Goal: Communication & Community: Ask a question

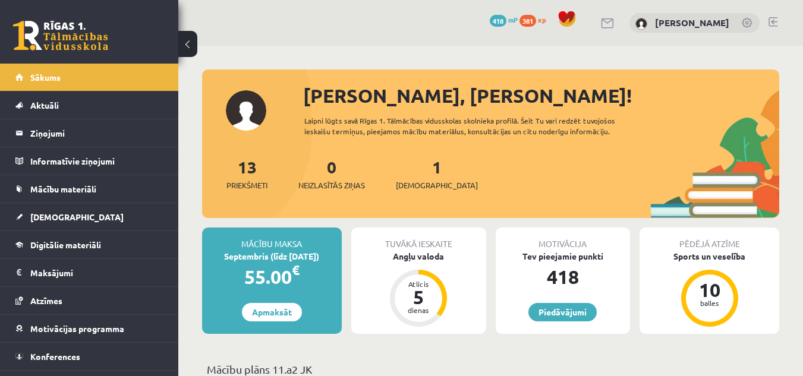
click at [776, 18] on link at bounding box center [772, 22] width 9 height 10
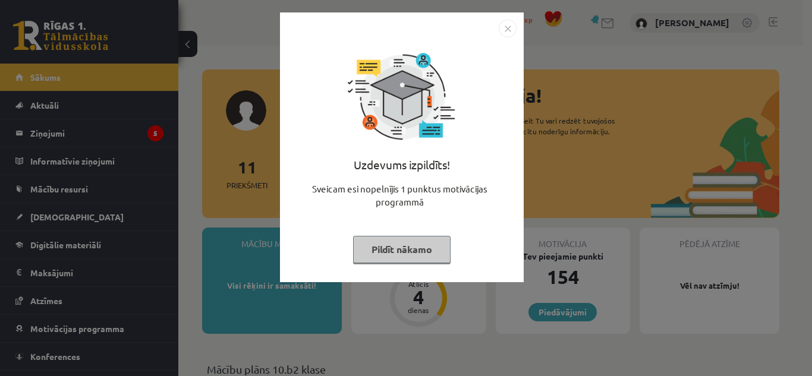
click at [512, 26] on img "Close" at bounding box center [508, 29] width 18 height 18
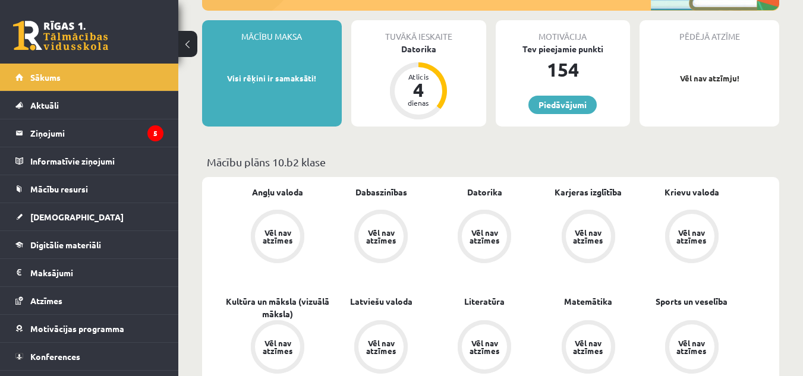
scroll to position [215, 0]
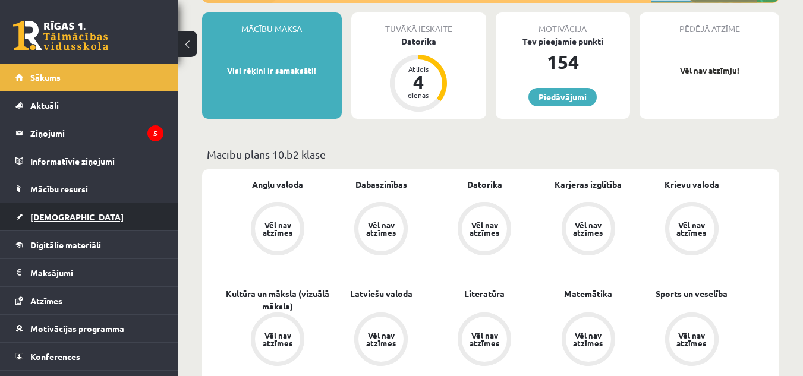
click at [125, 216] on link "[DEMOGRAPHIC_DATA]" at bounding box center [89, 216] width 148 height 27
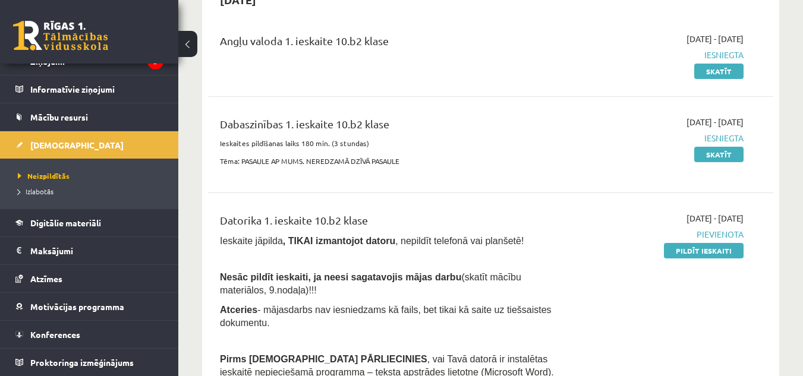
scroll to position [137, 0]
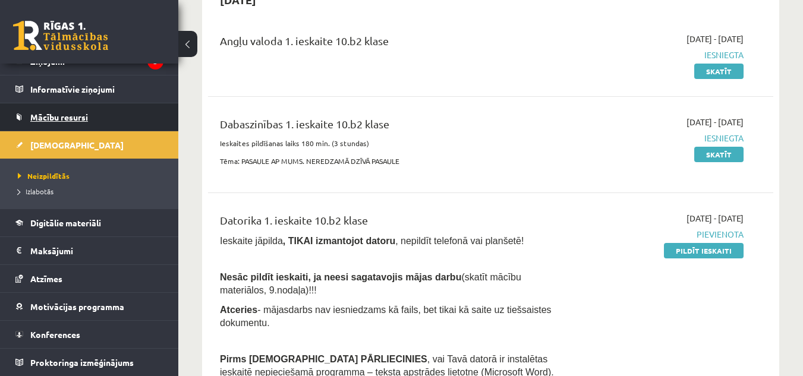
click at [68, 119] on span "Mācību resursi" at bounding box center [59, 117] width 58 height 11
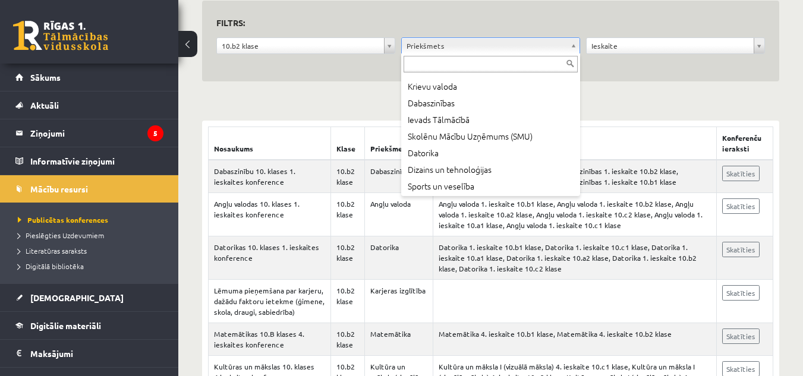
scroll to position [222, 0]
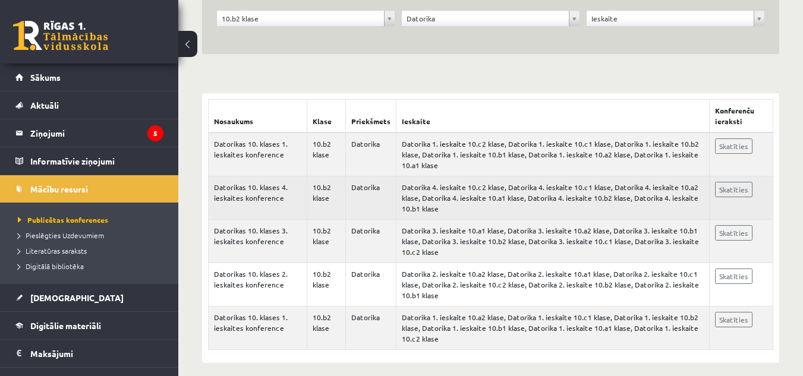
scroll to position [159, 0]
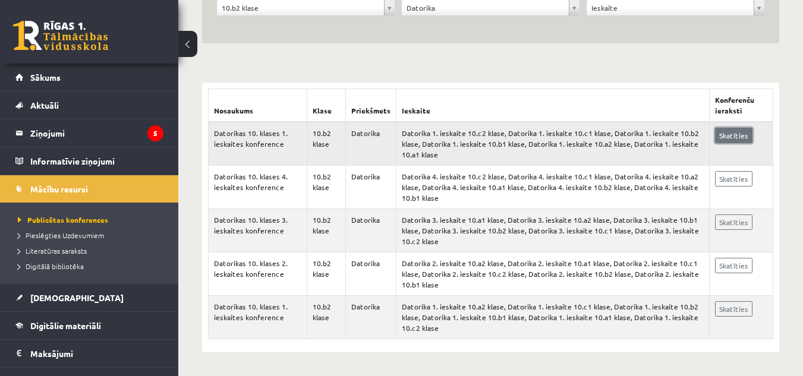
click at [729, 130] on link "Skatīties" at bounding box center [733, 135] width 37 height 15
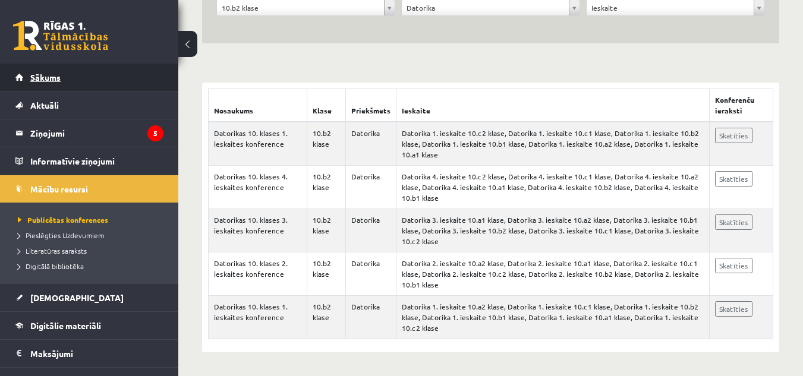
click at [49, 65] on link "Sākums" at bounding box center [89, 77] width 148 height 27
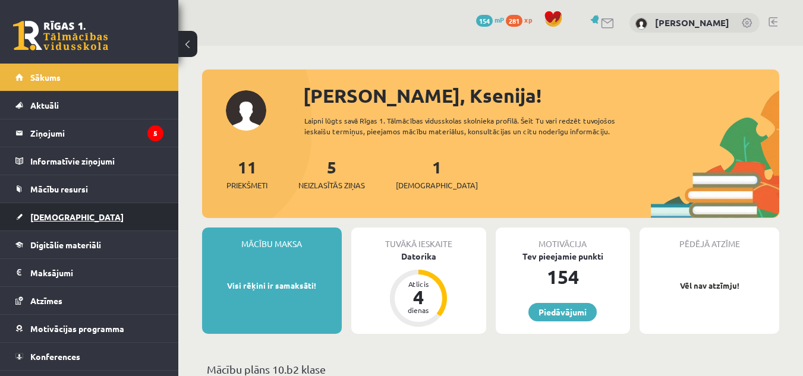
click at [54, 212] on span "[DEMOGRAPHIC_DATA]" at bounding box center [76, 217] width 93 height 11
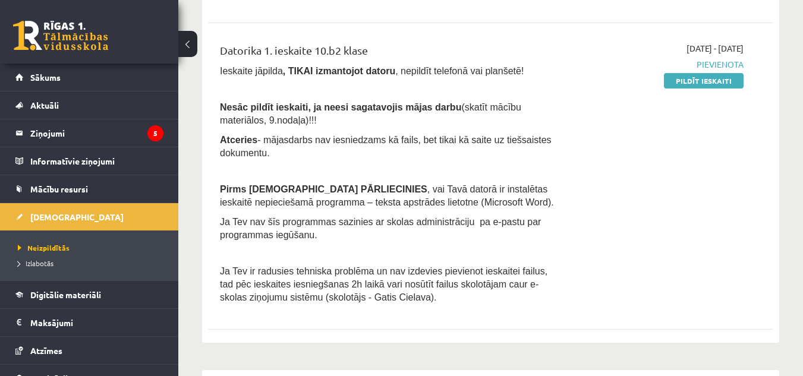
scroll to position [305, 0]
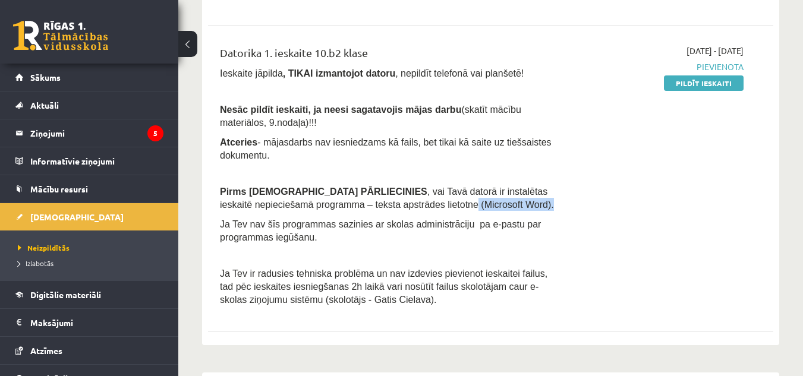
drag, startPoint x: 369, startPoint y: 205, endPoint x: 470, endPoint y: 201, distance: 101.1
click at [470, 201] on p "Pirms ieskaites PĀRLIECINIES , vai Tavā datorā ir instalētas ieskaitē nepiecieš…" at bounding box center [391, 198] width 343 height 26
click at [383, 328] on div "Angļu valoda 1. ieskaite 10.b2 klase [DATE] - [DATE] Iesniegta Skatīt Dabaszinī…" at bounding box center [490, 96] width 565 height 486
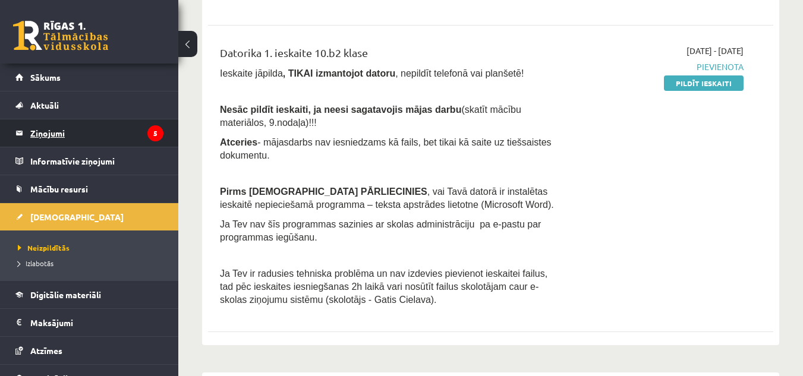
click at [83, 141] on legend "Ziņojumi 5" at bounding box center [96, 132] width 133 height 27
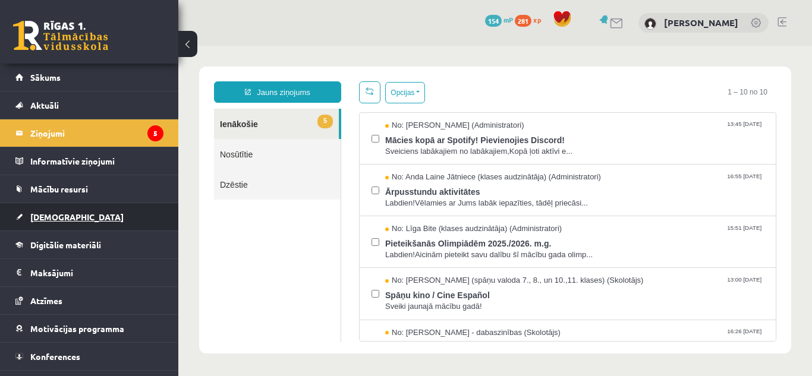
click at [65, 215] on span "[DEMOGRAPHIC_DATA]" at bounding box center [76, 217] width 93 height 11
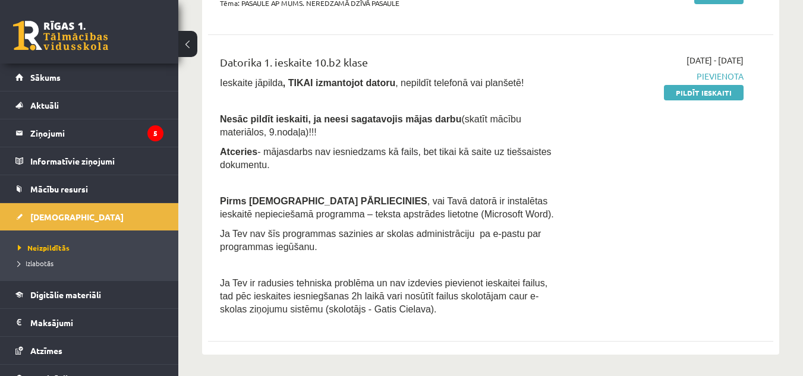
scroll to position [296, 0]
drag, startPoint x: 371, startPoint y: 215, endPoint x: 459, endPoint y: 211, distance: 88.0
click at [459, 211] on p "Pirms ieskaites PĀRLIECINIES , vai Tavā datorā ir instalētas ieskaitē nepiecieš…" at bounding box center [391, 207] width 343 height 26
copy span "(Microsoft Word)."
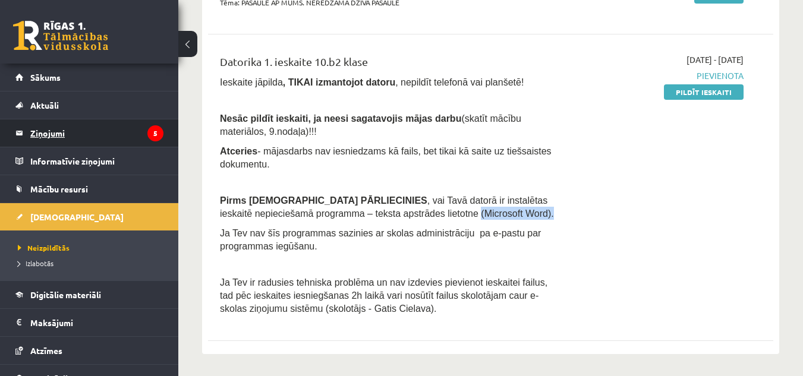
click at [55, 125] on legend "Ziņojumi 5" at bounding box center [96, 132] width 133 height 27
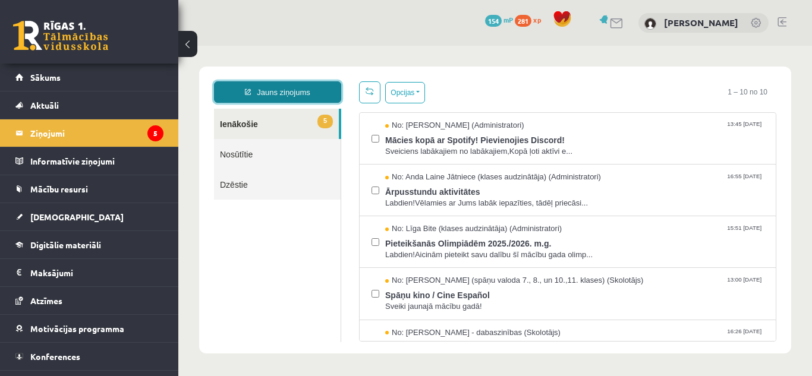
click at [255, 92] on link "Jauns ziņojums" at bounding box center [277, 91] width 127 height 21
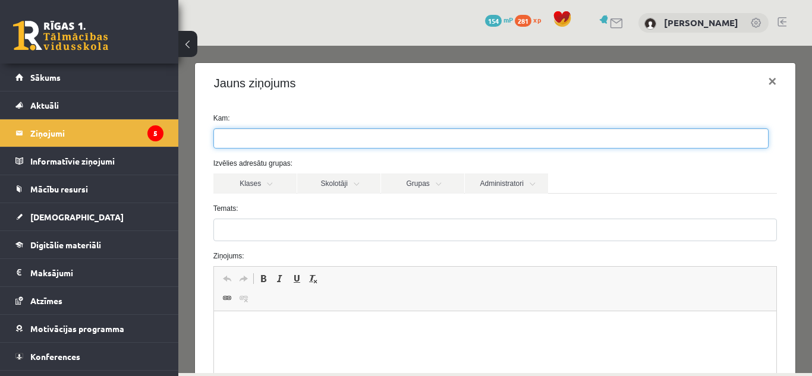
click at [261, 145] on ul at bounding box center [491, 138] width 554 height 19
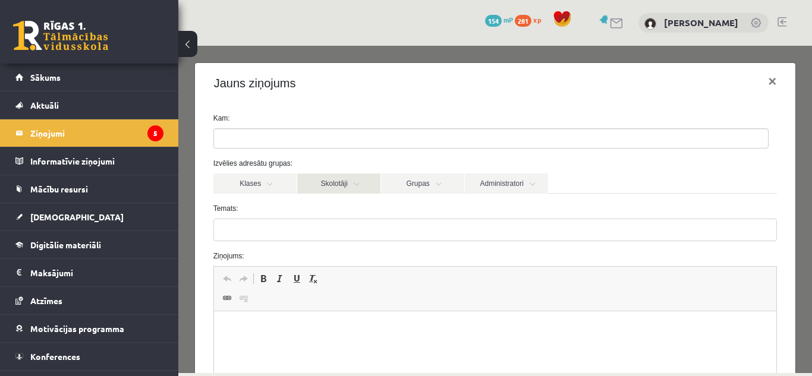
click at [332, 190] on link "Skolotāji" at bounding box center [338, 184] width 83 height 20
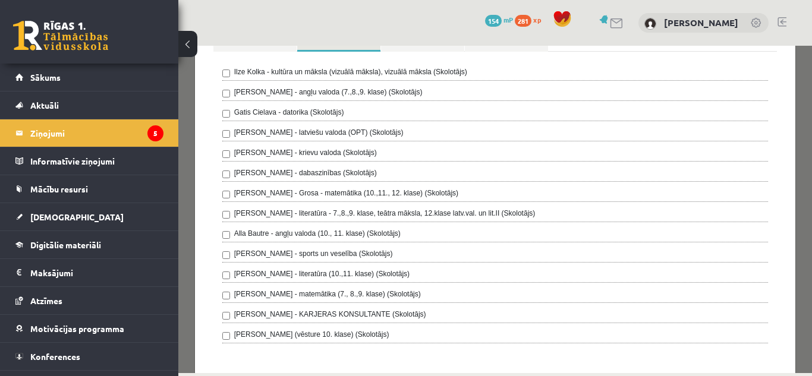
scroll to position [146, 0]
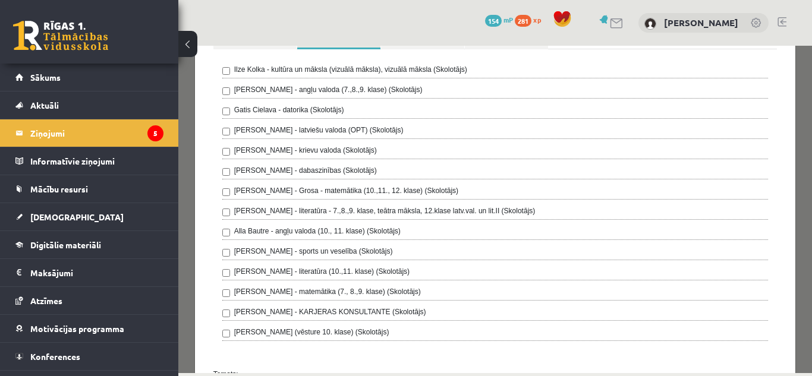
click at [299, 109] on label "Gatis Cielava - datorika (Skolotājs)" at bounding box center [289, 110] width 110 height 11
click at [316, 21] on div "0 Dāvanas 154 mP 281 xp [PERSON_NAME]" at bounding box center [494, 23] width 633 height 46
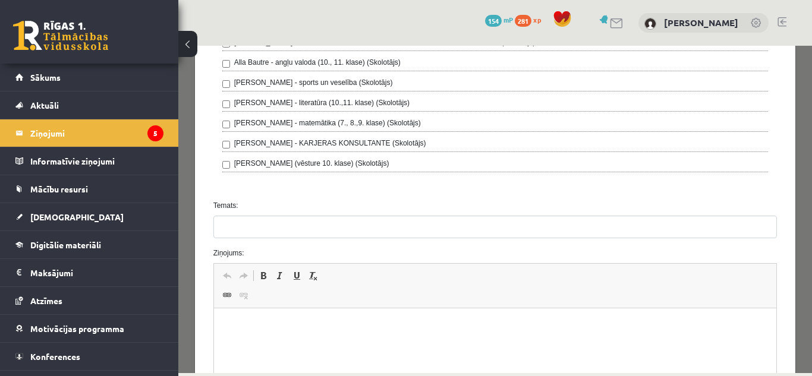
scroll to position [317, 0]
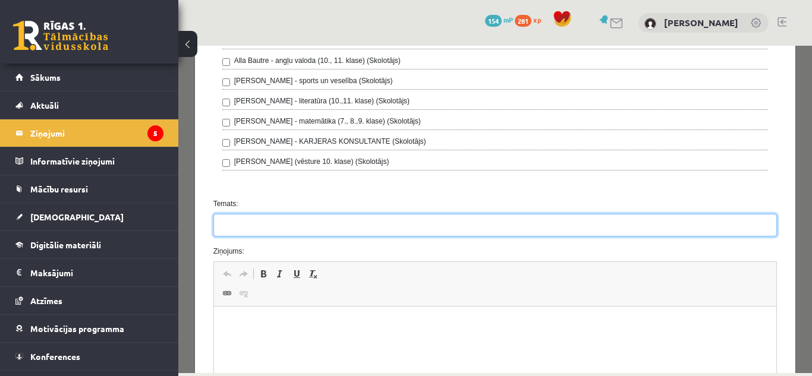
click at [261, 230] on input "Temats:" at bounding box center [495, 225] width 564 height 23
paste input "**********"
click at [224, 229] on input "**********" at bounding box center [495, 225] width 564 height 23
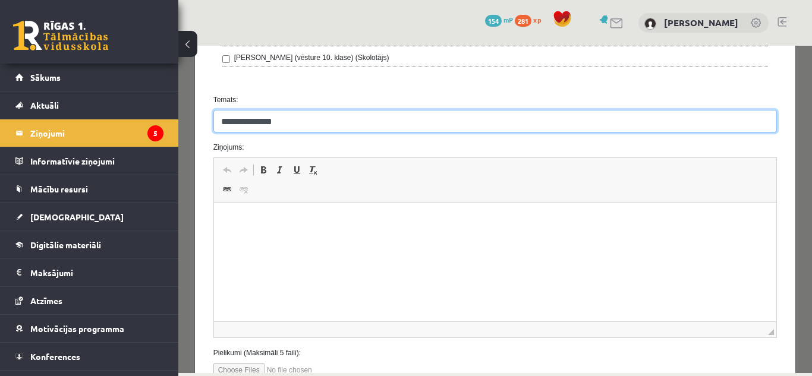
scroll to position [446, 0]
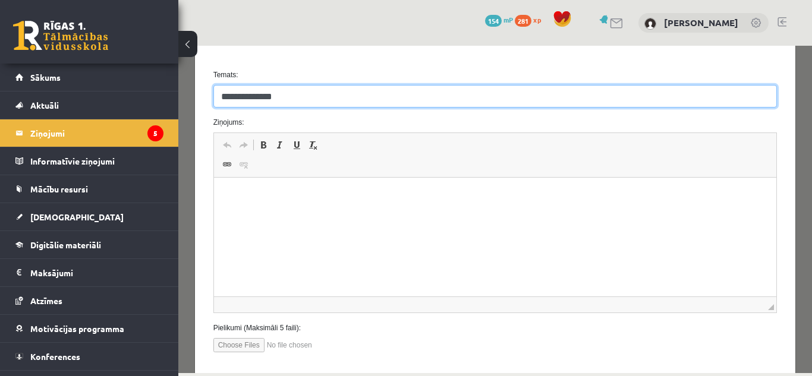
type input "**********"
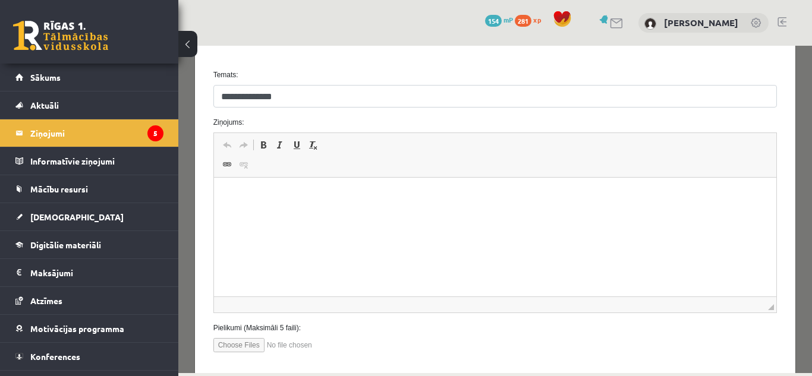
click at [244, 209] on html at bounding box center [494, 196] width 563 height 36
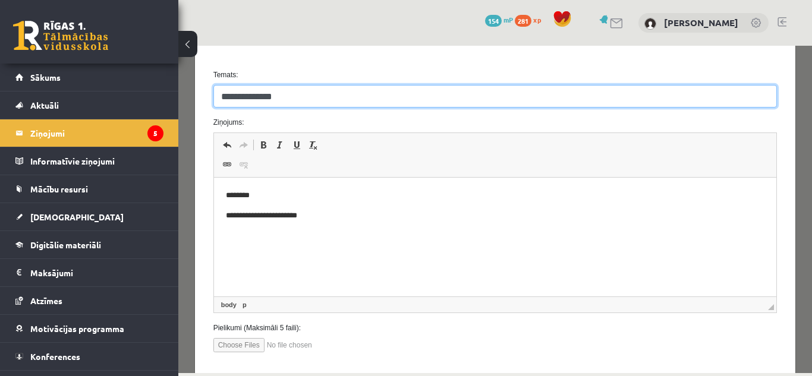
drag, startPoint x: 285, startPoint y: 97, endPoint x: 200, endPoint y: 111, distance: 86.7
click at [200, 111] on div "**********" at bounding box center [495, 15] width 601 height 714
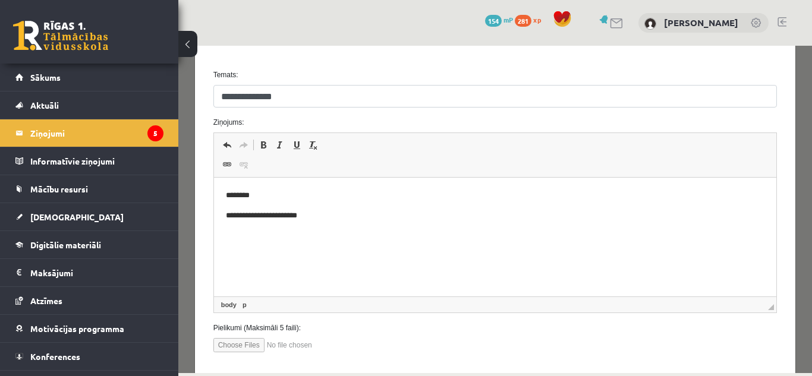
click at [342, 213] on p "**********" at bounding box center [490, 216] width 530 height 12
click at [437, 215] on p "**********" at bounding box center [490, 216] width 530 height 12
click at [442, 210] on p "**********" at bounding box center [490, 216] width 530 height 12
click at [459, 215] on p "**********" at bounding box center [490, 216] width 530 height 12
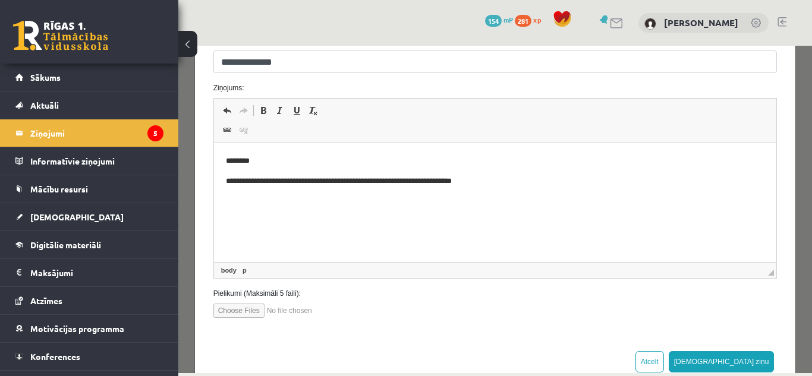
scroll to position [510, 0]
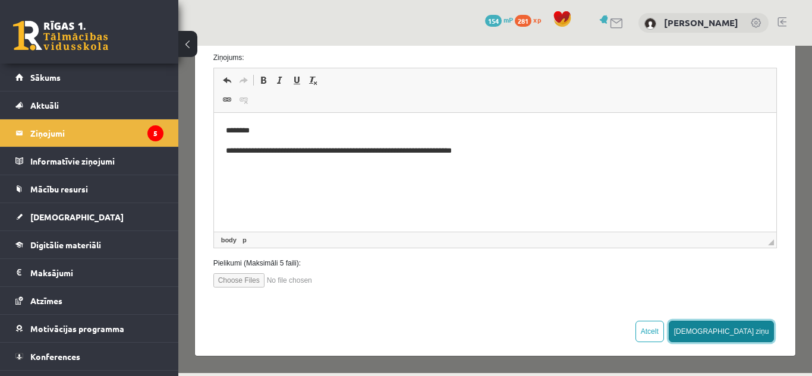
click at [737, 329] on button "[DEMOGRAPHIC_DATA] ziņu" at bounding box center [722, 331] width 106 height 21
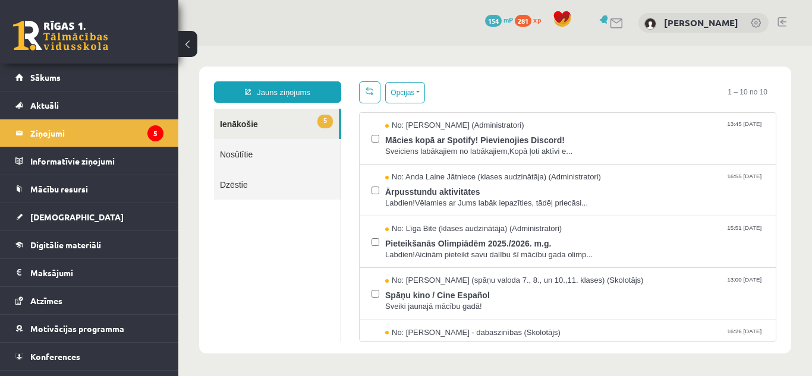
scroll to position [0, 0]
